Goal: Task Accomplishment & Management: Use online tool/utility

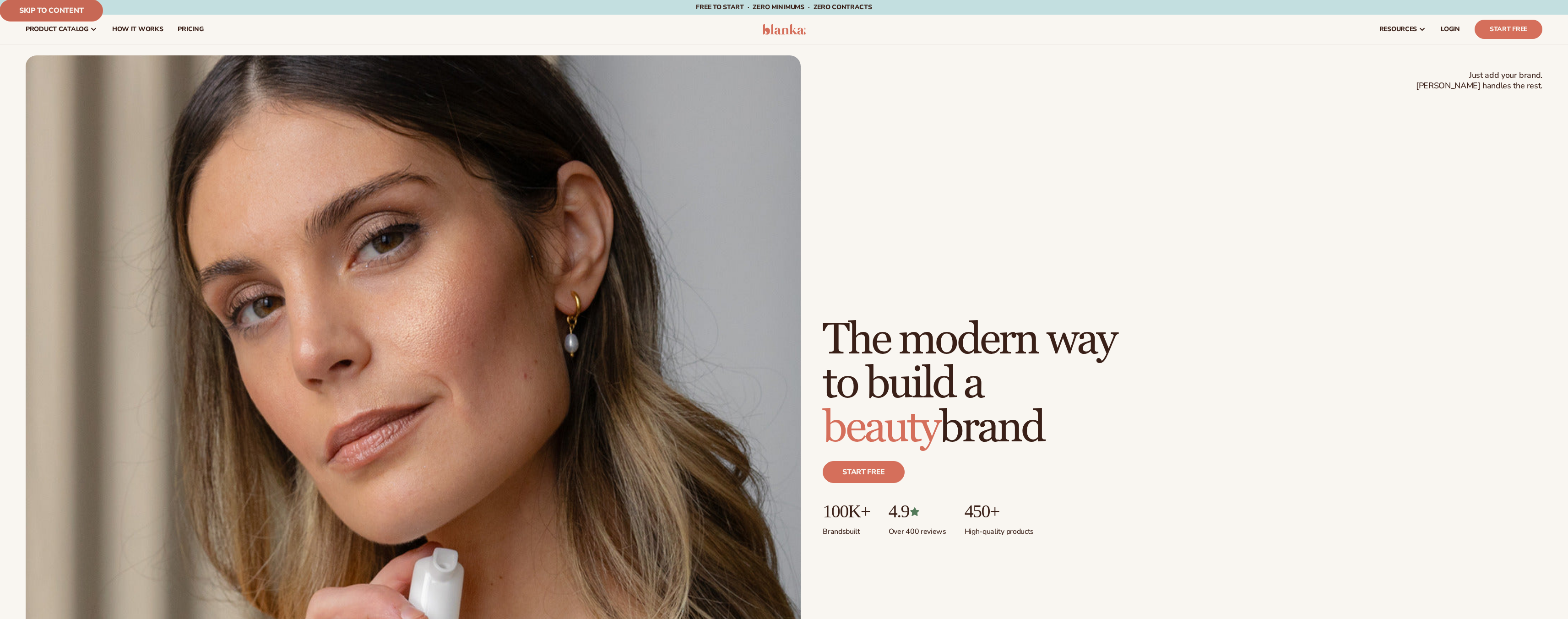
click at [42, 7] on link "Skip to content" at bounding box center [51, 10] width 103 height 22
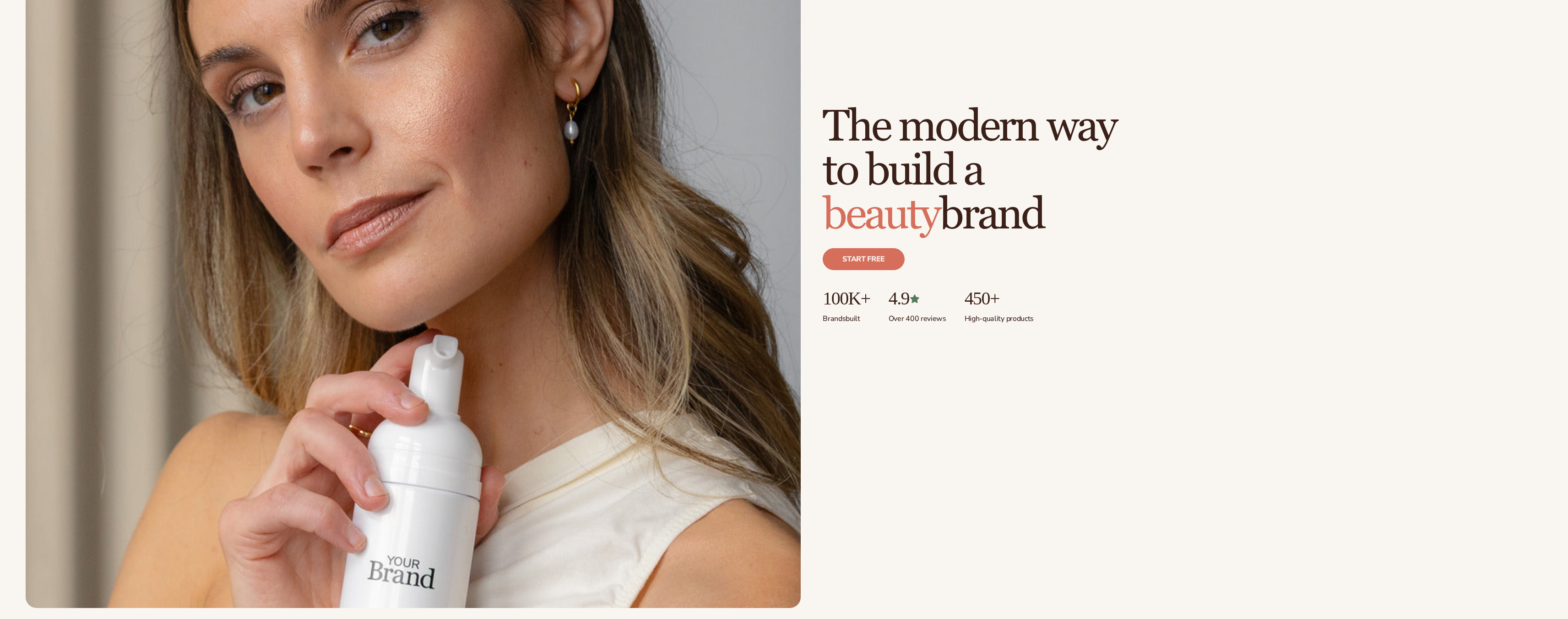
scroll to position [1233, 0]
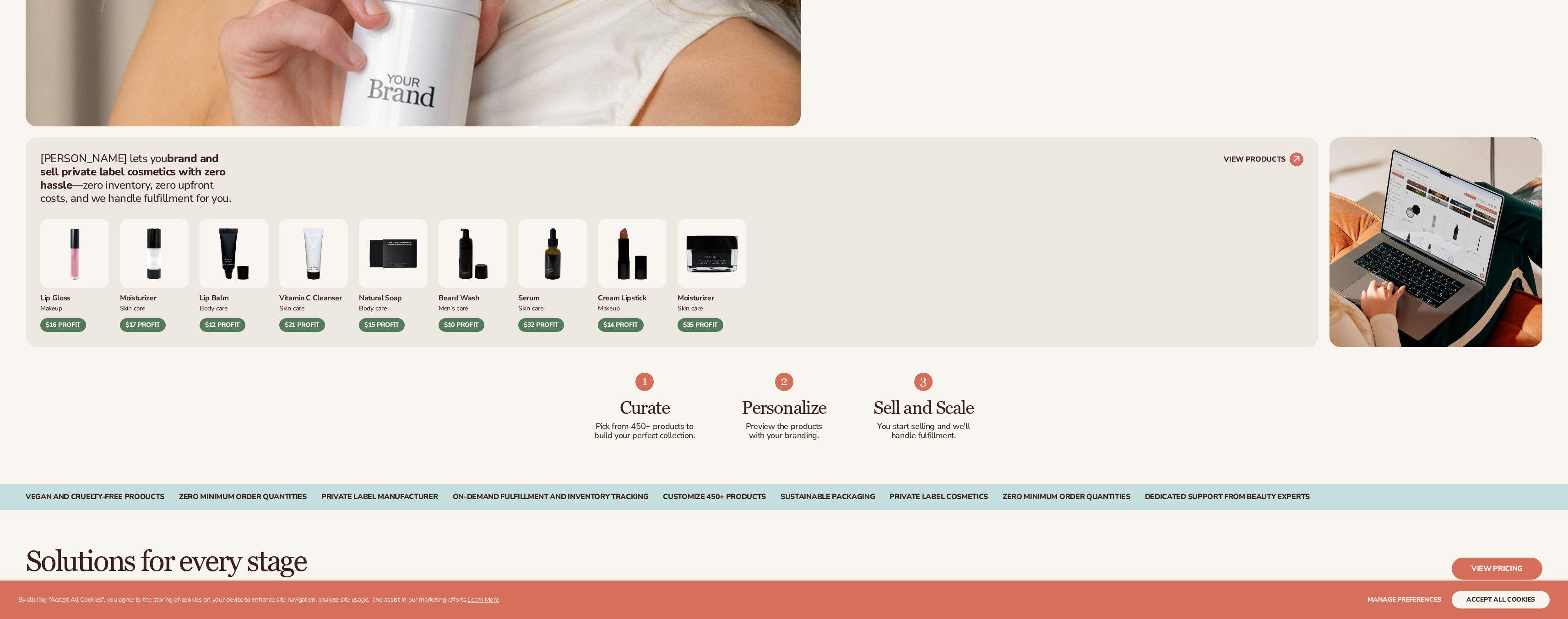
scroll to position [695, 0]
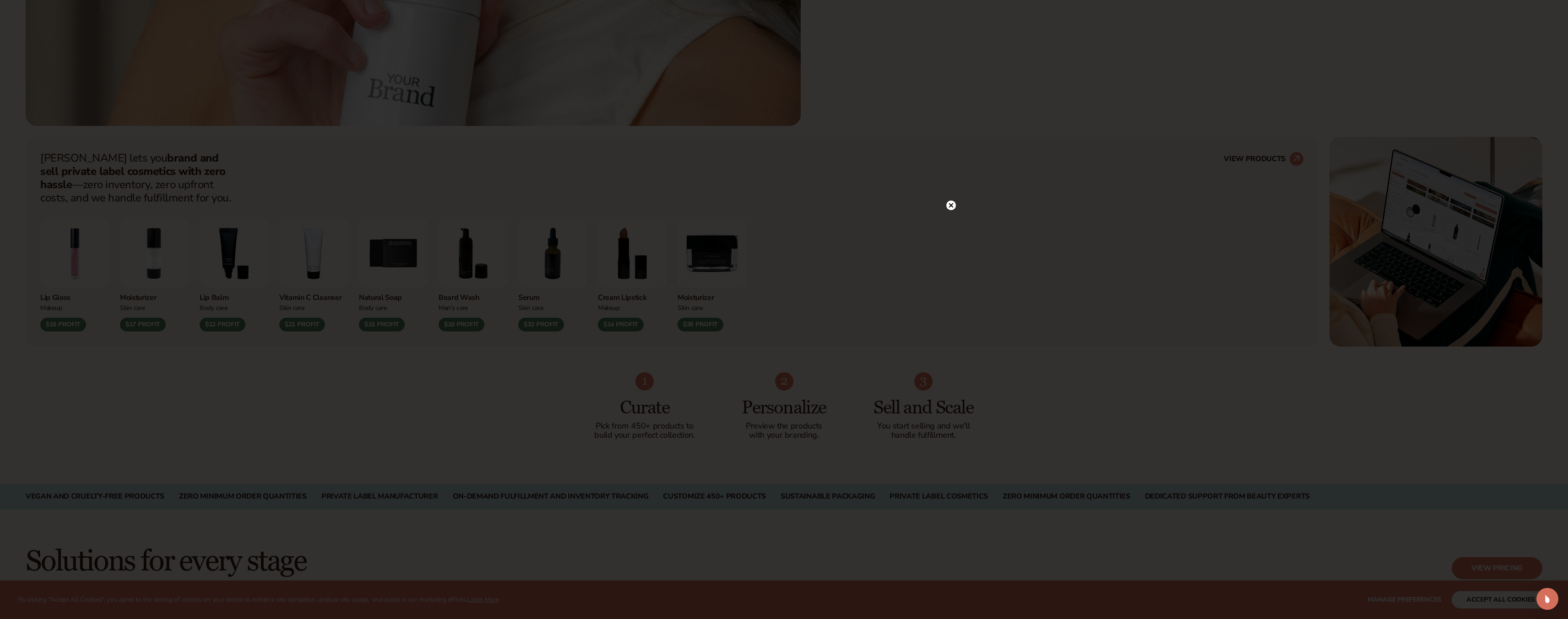
click at [948, 206] on circle at bounding box center [951, 205] width 10 height 10
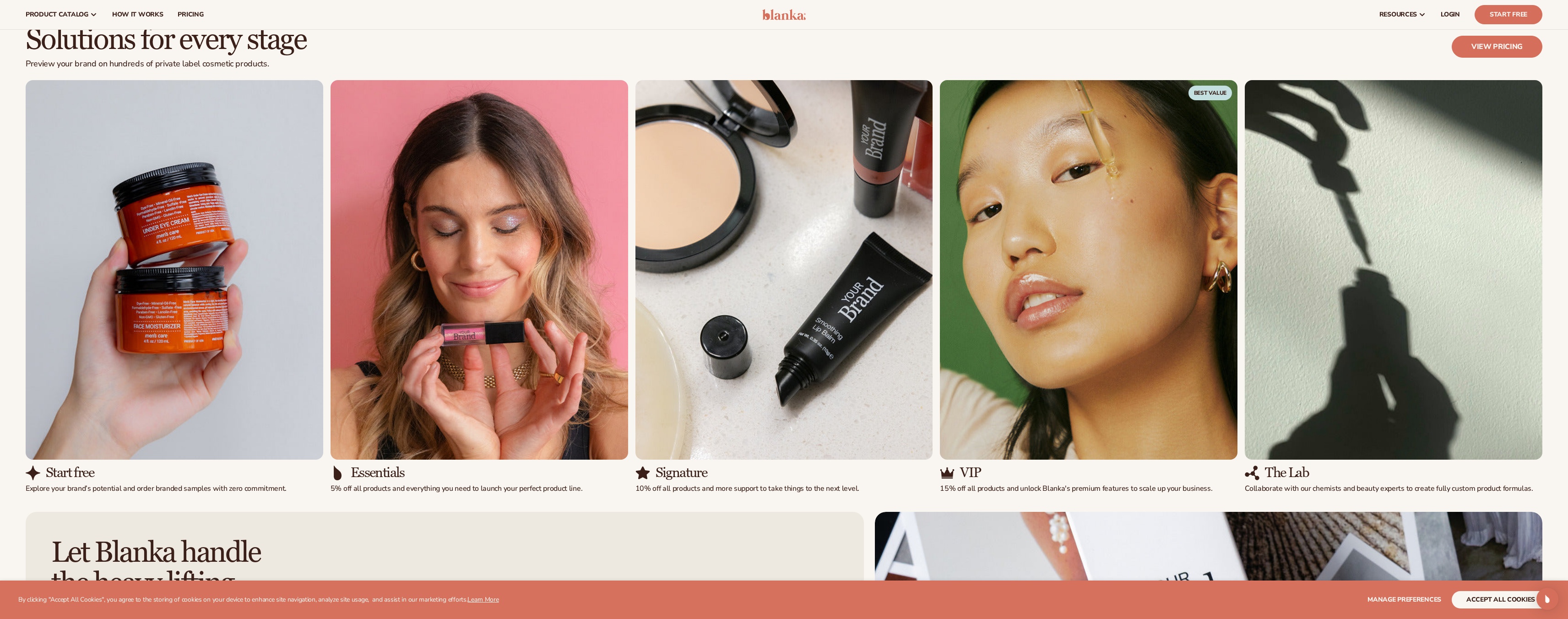
scroll to position [1159, 0]
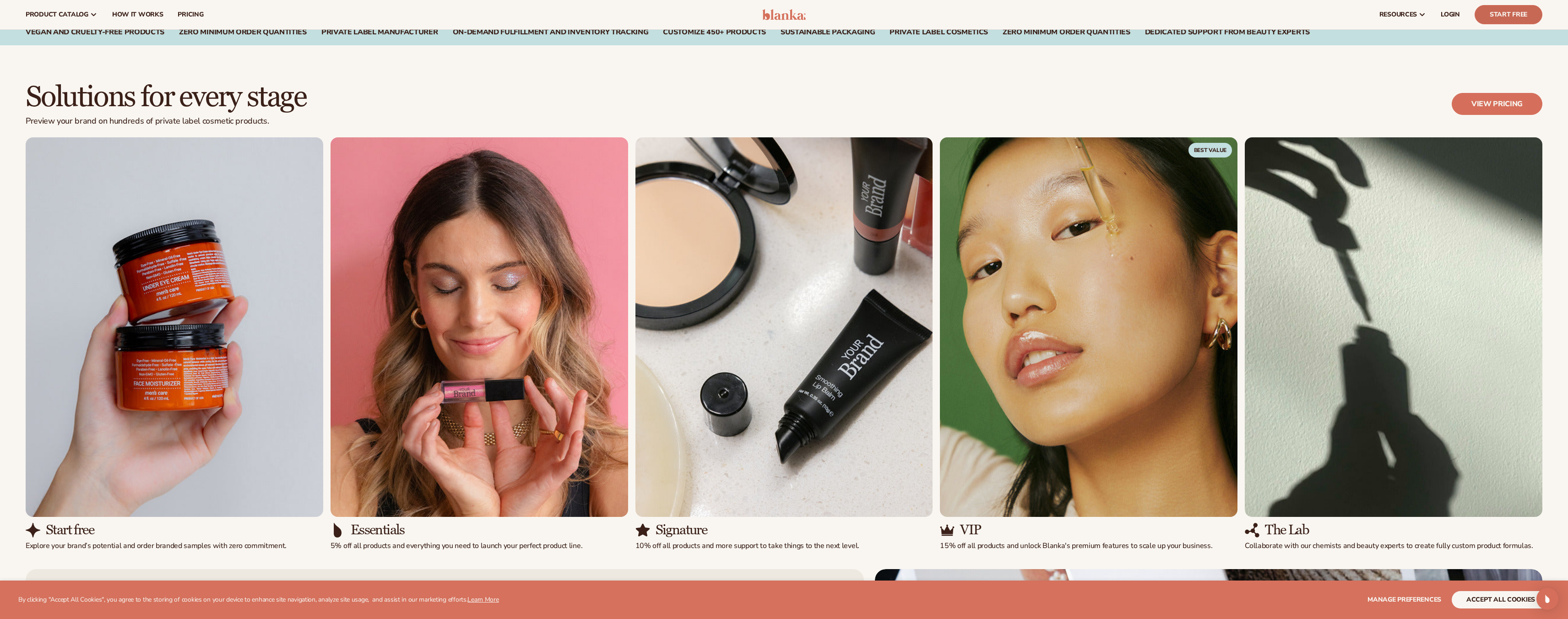
click at [1508, 13] on link "Start Free" at bounding box center [1508, 15] width 68 height 19
click at [0, 0] on header "Cart product catalog The Lab by Blanka" at bounding box center [784, 15] width 1568 height 29
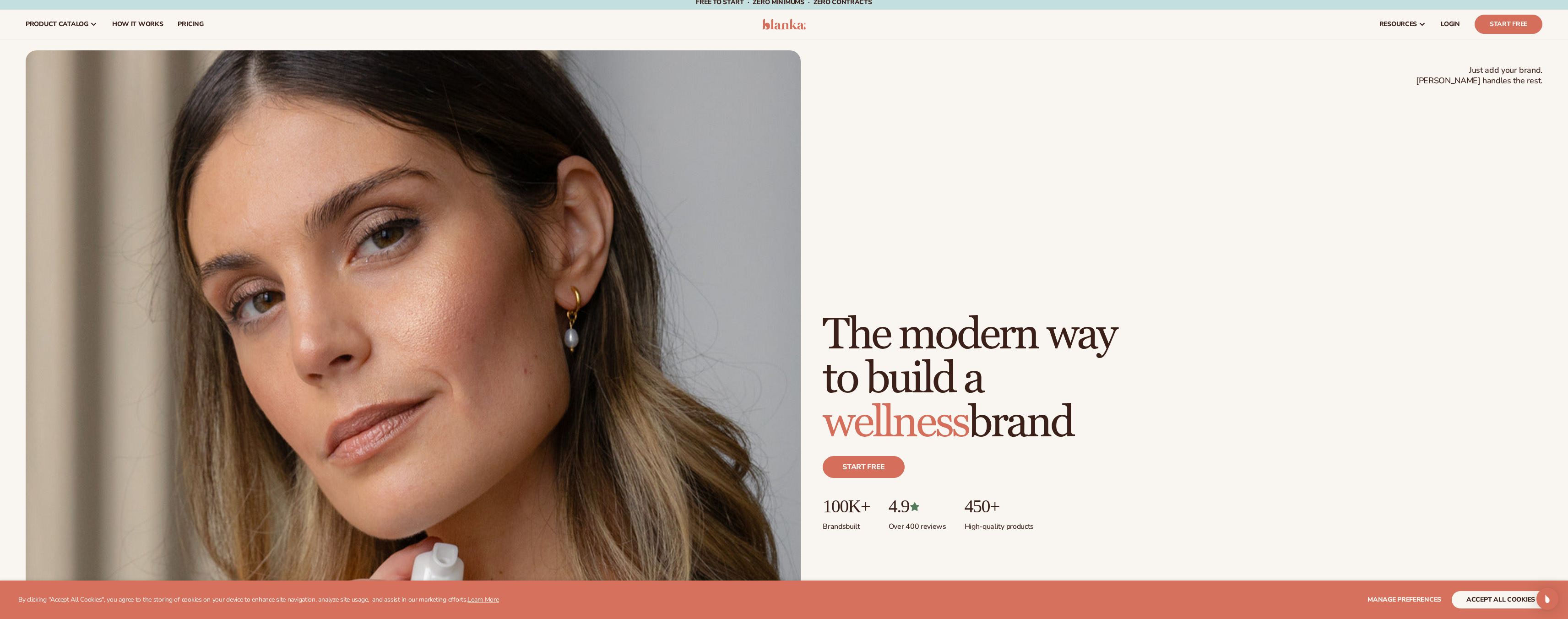
scroll to position [0, 0]
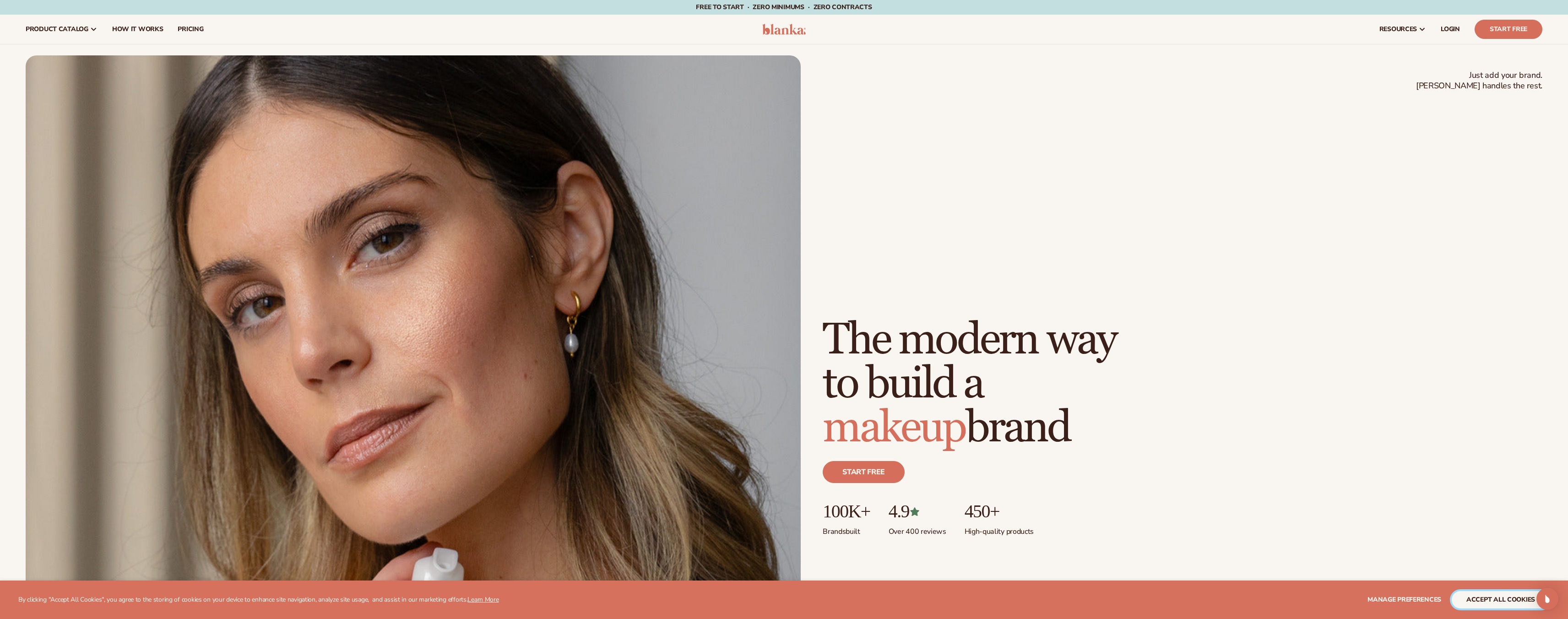
click at [1493, 598] on button "accept all cookies" at bounding box center [1500, 600] width 98 height 18
